Goal: Task Accomplishment & Management: Use online tool/utility

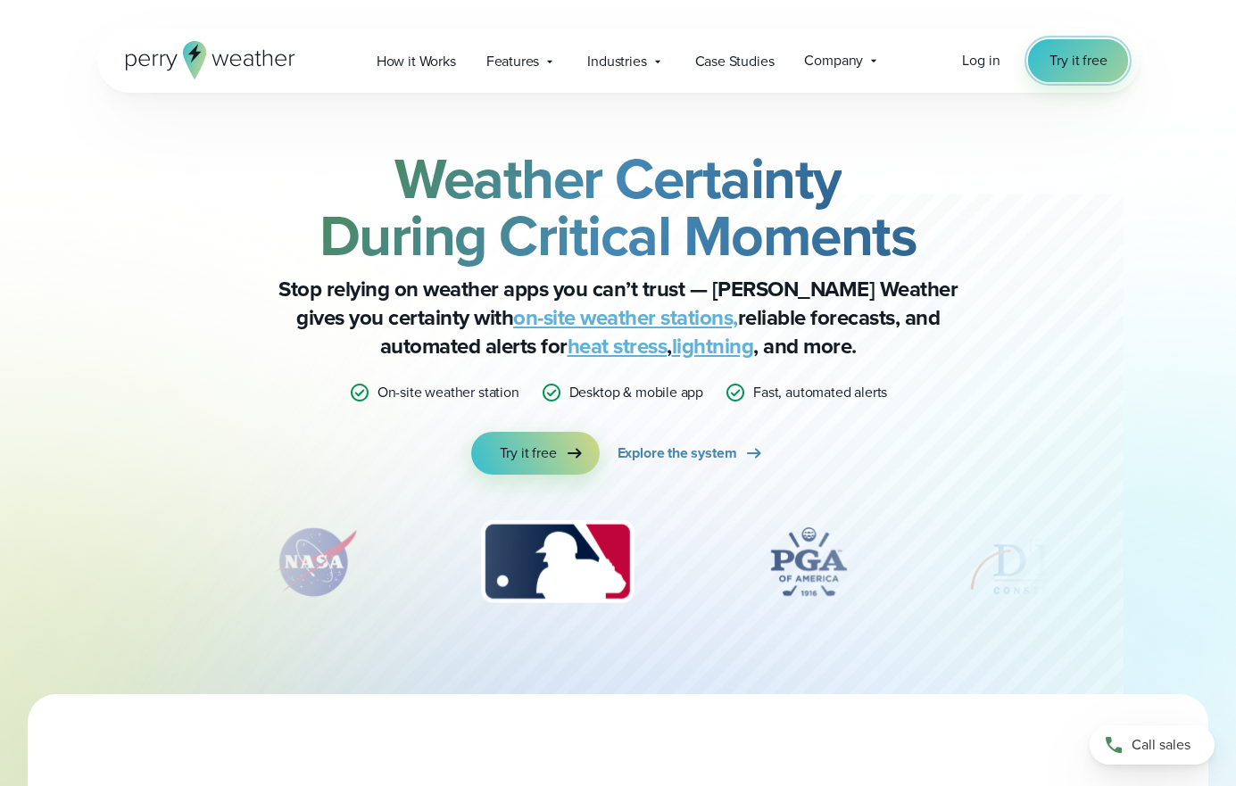
click at [1051, 64] on span "Try it free" at bounding box center [1077, 60] width 57 height 21
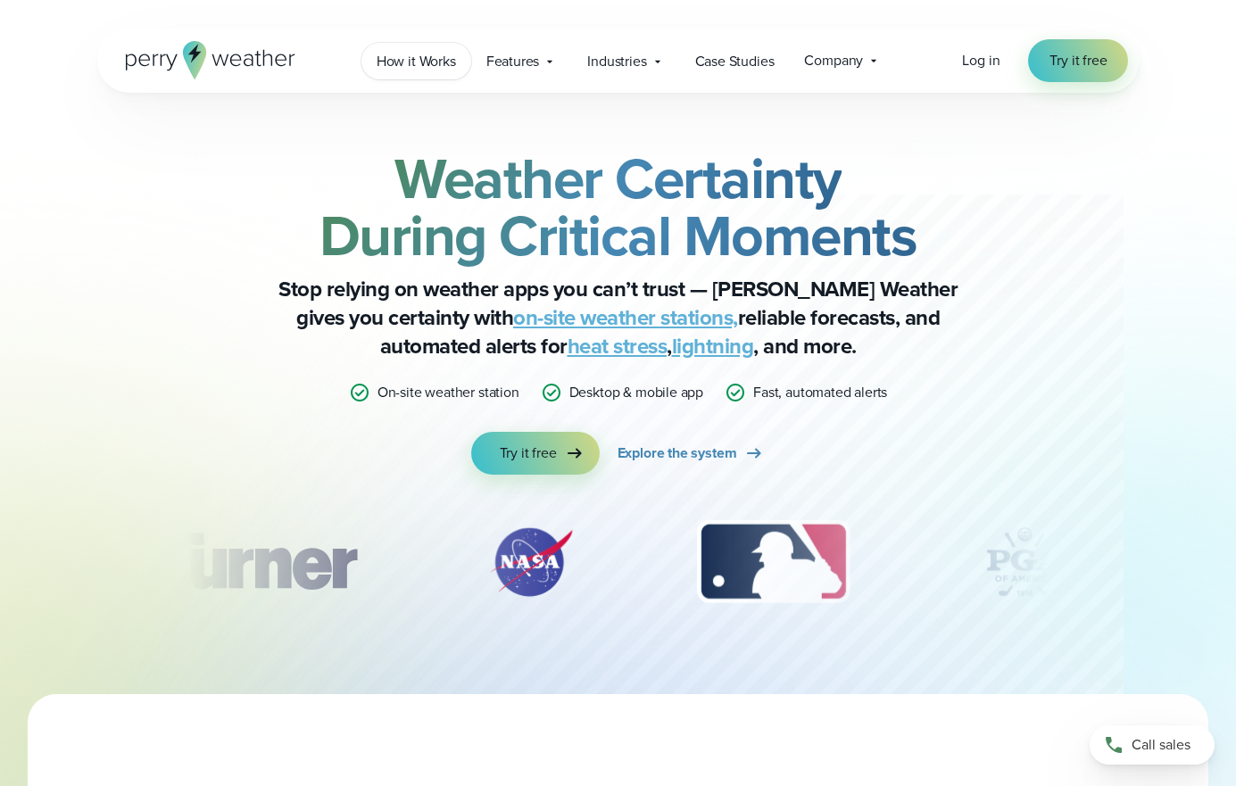
click at [386, 60] on span "How it Works" at bounding box center [416, 61] width 79 height 21
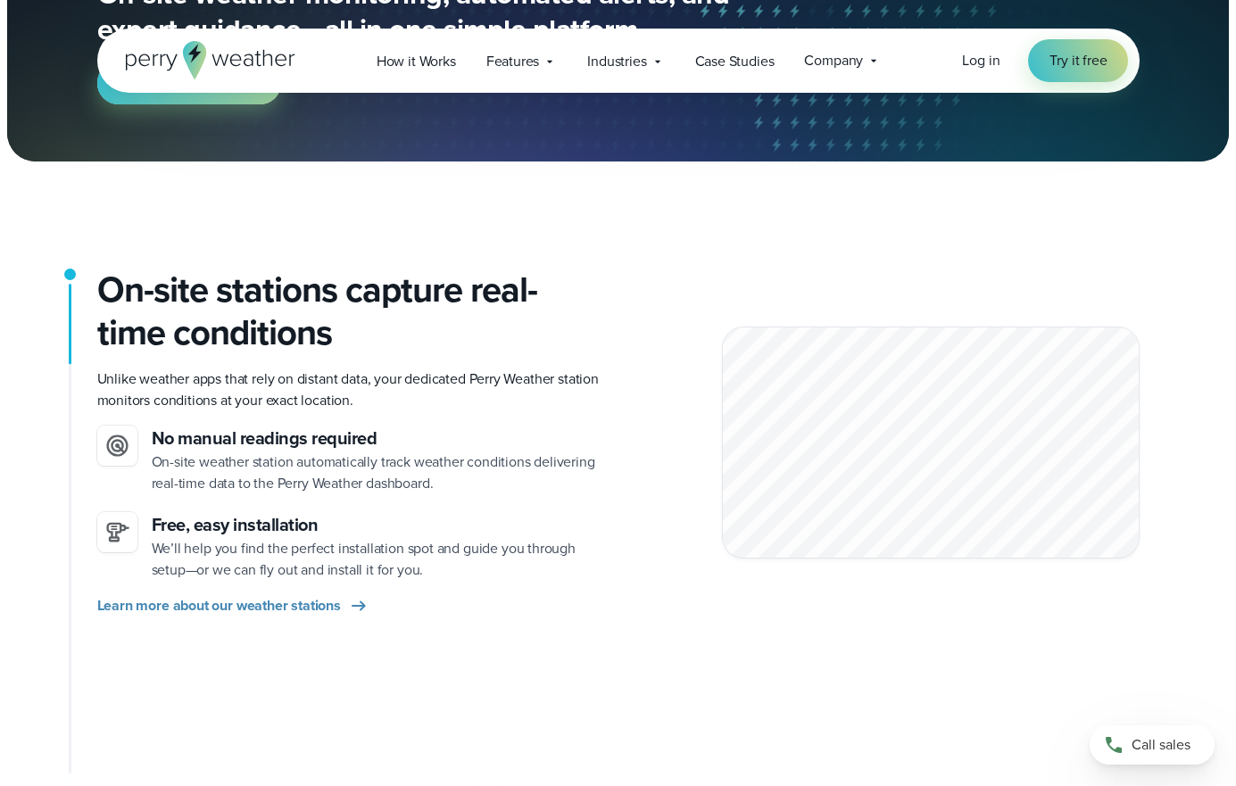
scroll to position [268, 0]
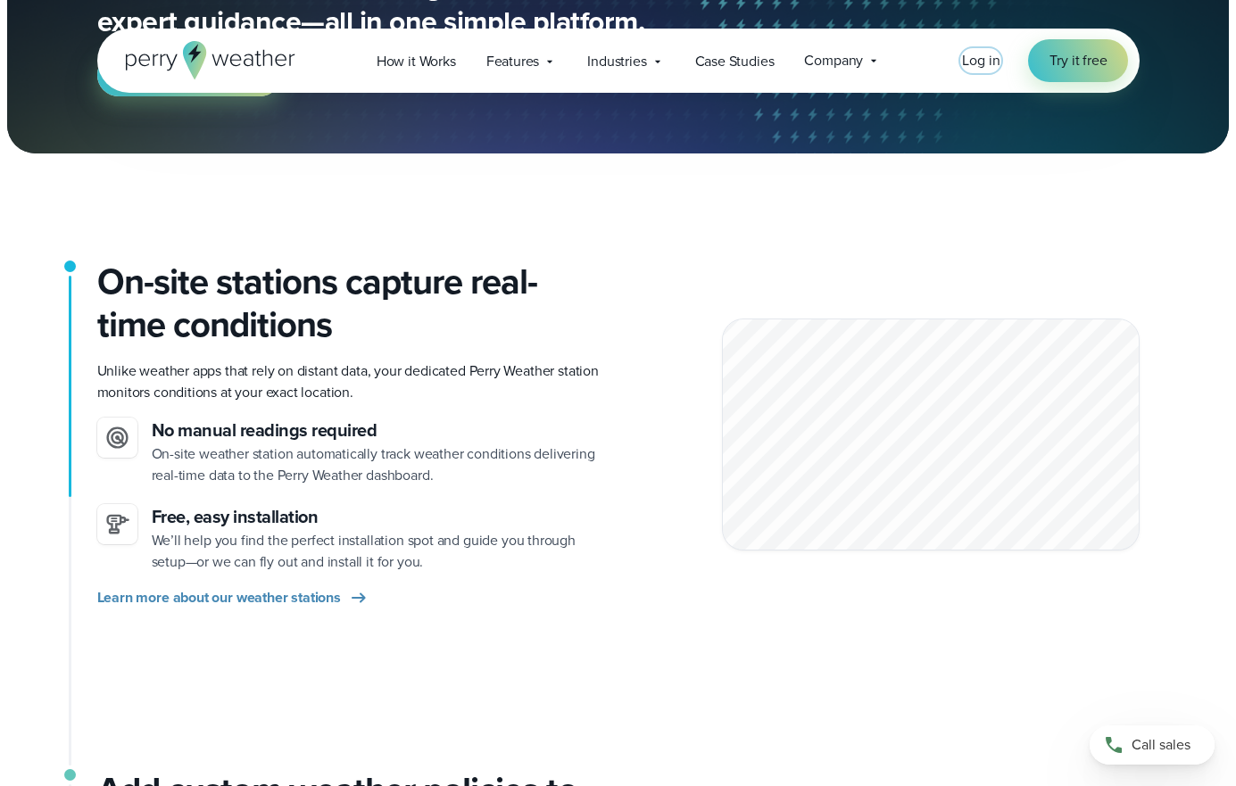
click at [973, 60] on span "Log in" at bounding box center [980, 60] width 37 height 21
